Goal: Task Accomplishment & Management: Complete application form

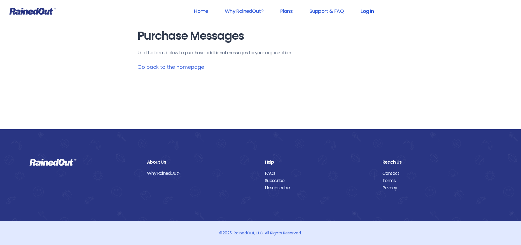
click at [367, 11] on link "Log In" at bounding box center [367, 11] width 28 height 13
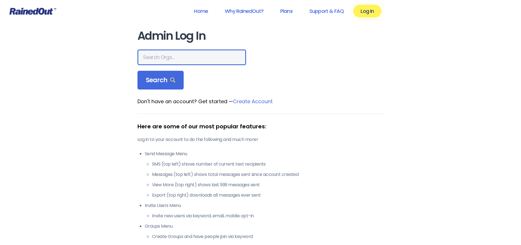
click at [159, 57] on input "text" at bounding box center [192, 58] width 109 height 16
type input "[PERSON_NAME] alleg"
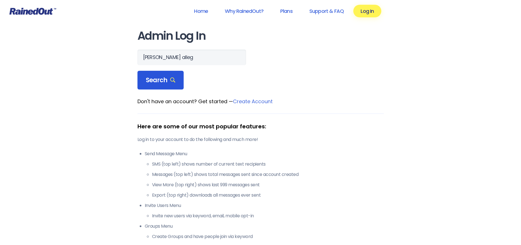
click at [161, 79] on span "Search" at bounding box center [161, 80] width 30 height 8
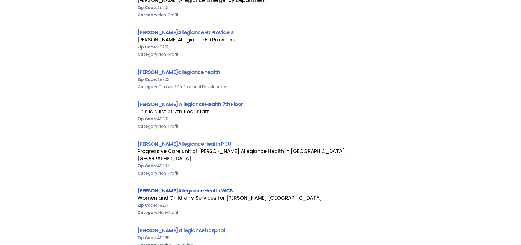
scroll to position [280, 0]
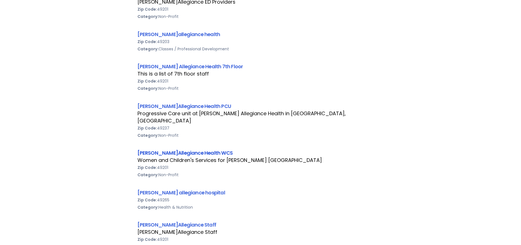
click at [177, 150] on link "[PERSON_NAME]Allegiance Health WCS" at bounding box center [185, 153] width 95 height 7
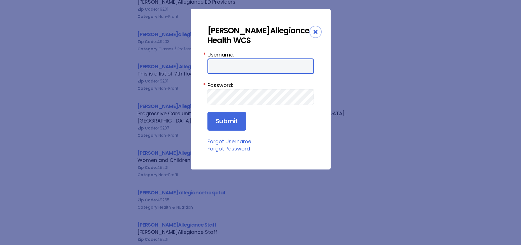
click at [213, 69] on input "Username:" at bounding box center [261, 67] width 106 height 16
type input "aprevos1"
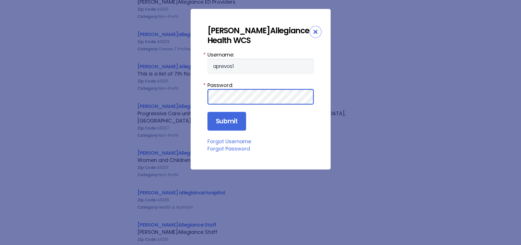
click at [208, 112] on input "Submit" at bounding box center [227, 121] width 39 height 19
